Goal: Task Accomplishment & Management: Complete application form

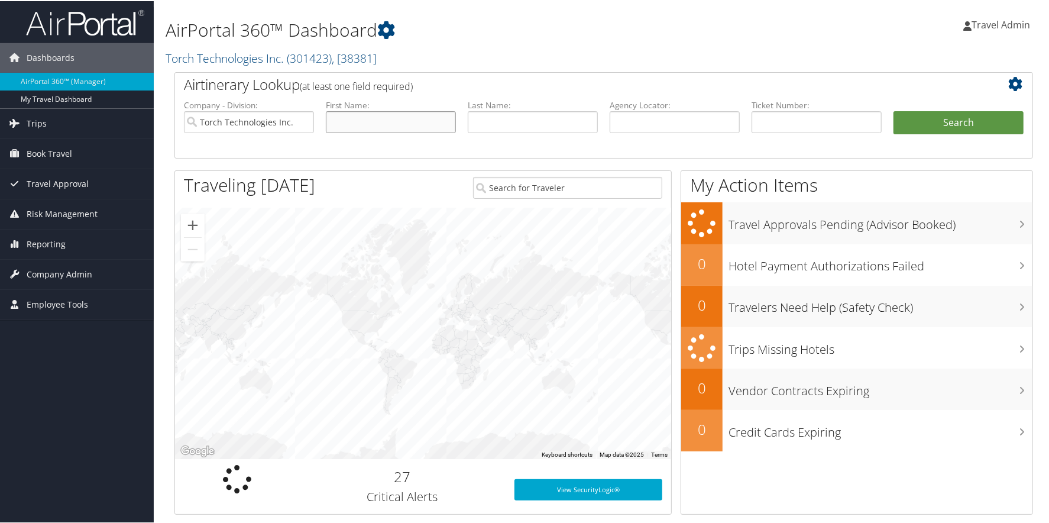
click at [381, 118] on input "text" at bounding box center [391, 121] width 130 height 22
type input "ETHAN"
type input "WILKES"
click at [894, 110] on button "Search" at bounding box center [959, 122] width 130 height 24
